Goal: Task Accomplishment & Management: Use online tool/utility

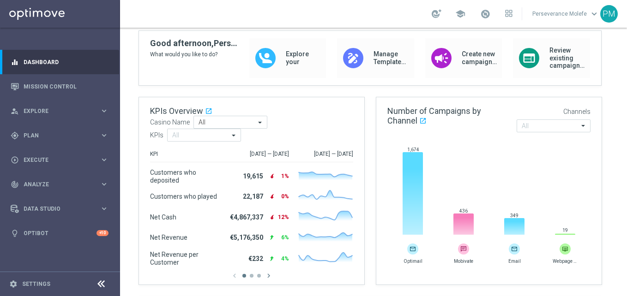
scroll to position [139, 0]
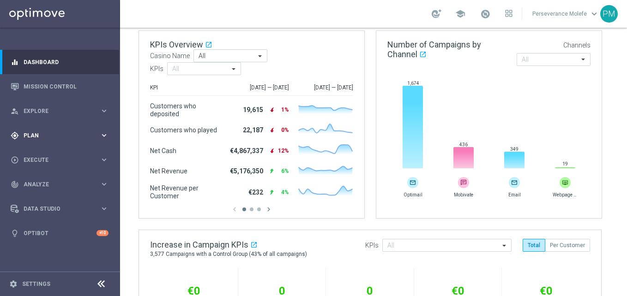
click at [54, 139] on div "gps_fixed Plan" at bounding box center [55, 136] width 89 height 8
click at [50, 183] on span "Templates" at bounding box center [57, 183] width 66 height 6
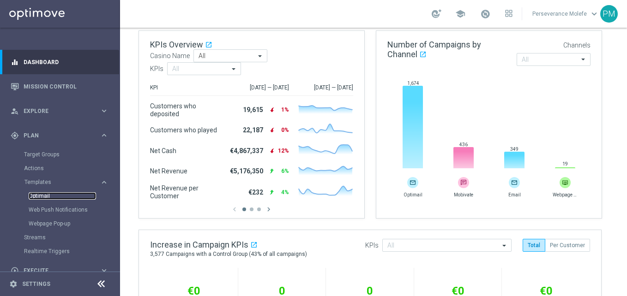
click at [39, 199] on link "Optimail" at bounding box center [62, 196] width 67 height 7
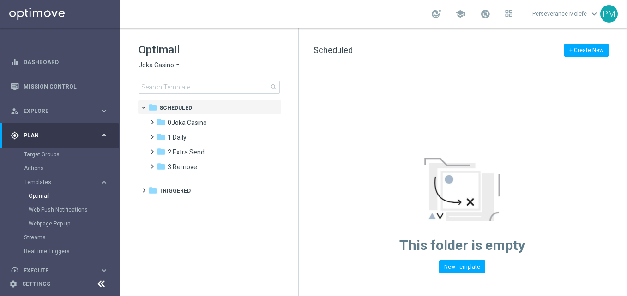
click at [165, 65] on span "Joka Casino" at bounding box center [157, 65] width 36 height 9
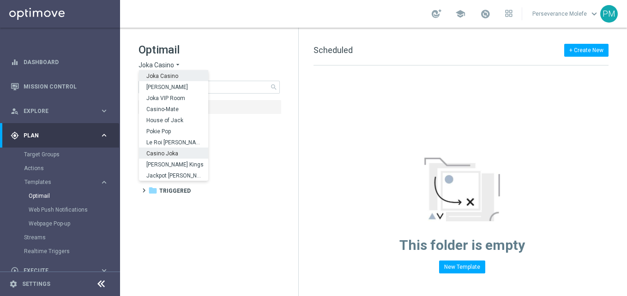
click at [183, 157] on div "Casino Joka" at bounding box center [173, 153] width 69 height 11
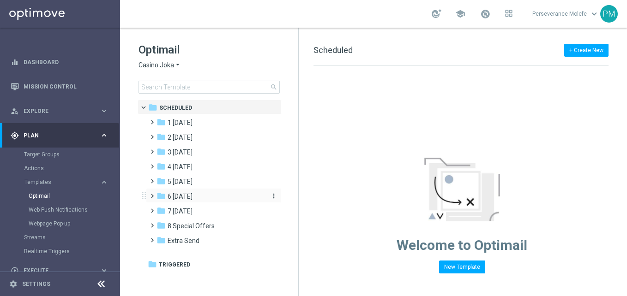
click at [190, 199] on span "6 [DATE]" at bounding box center [180, 197] width 25 height 8
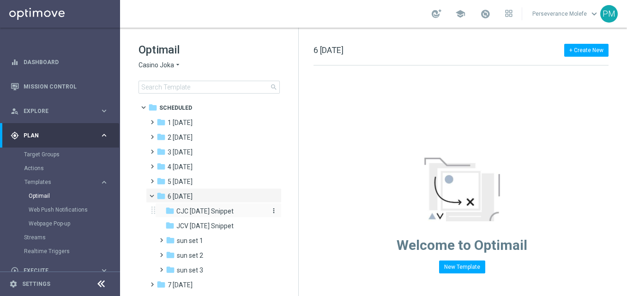
click at [213, 215] on span "CJC [DATE] Snippet" at bounding box center [204, 211] width 57 height 8
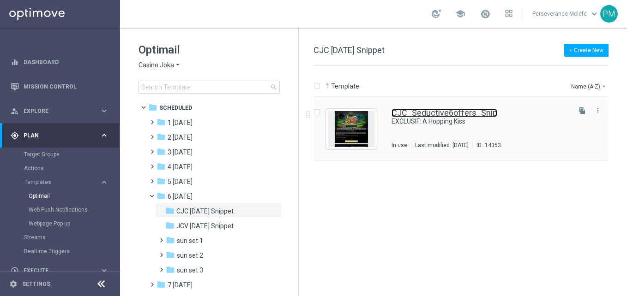
click at [399, 110] on link "CJC_Seductive6offers_Snip" at bounding box center [445, 113] width 106 height 8
